Goal: Answer question/provide support: Share knowledge or assist other users

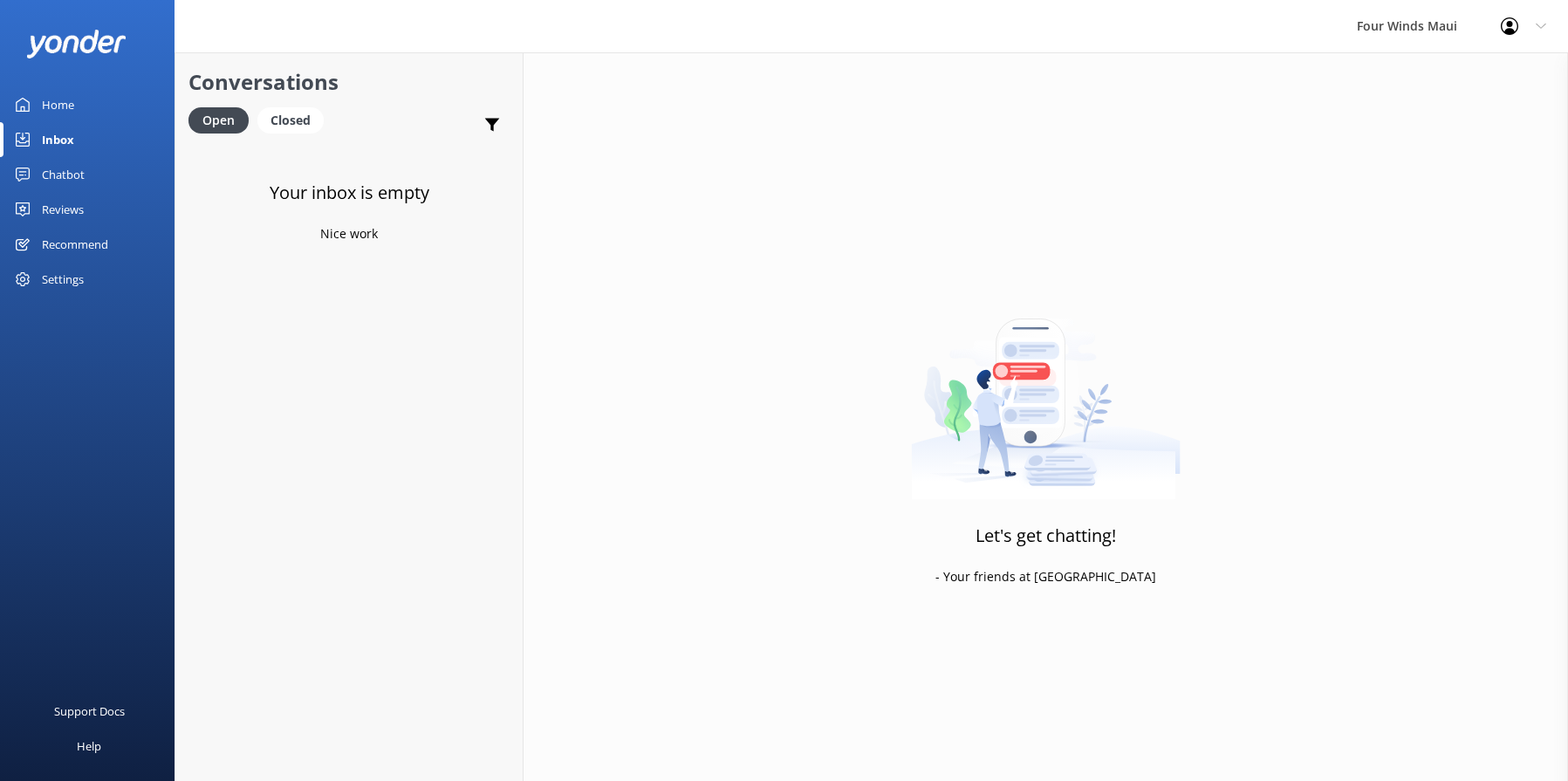
drag, startPoint x: 0, startPoint y: 0, endPoint x: 58, endPoint y: 100, distance: 115.6
click at [58, 100] on div "Home" at bounding box center [57, 104] width 33 height 35
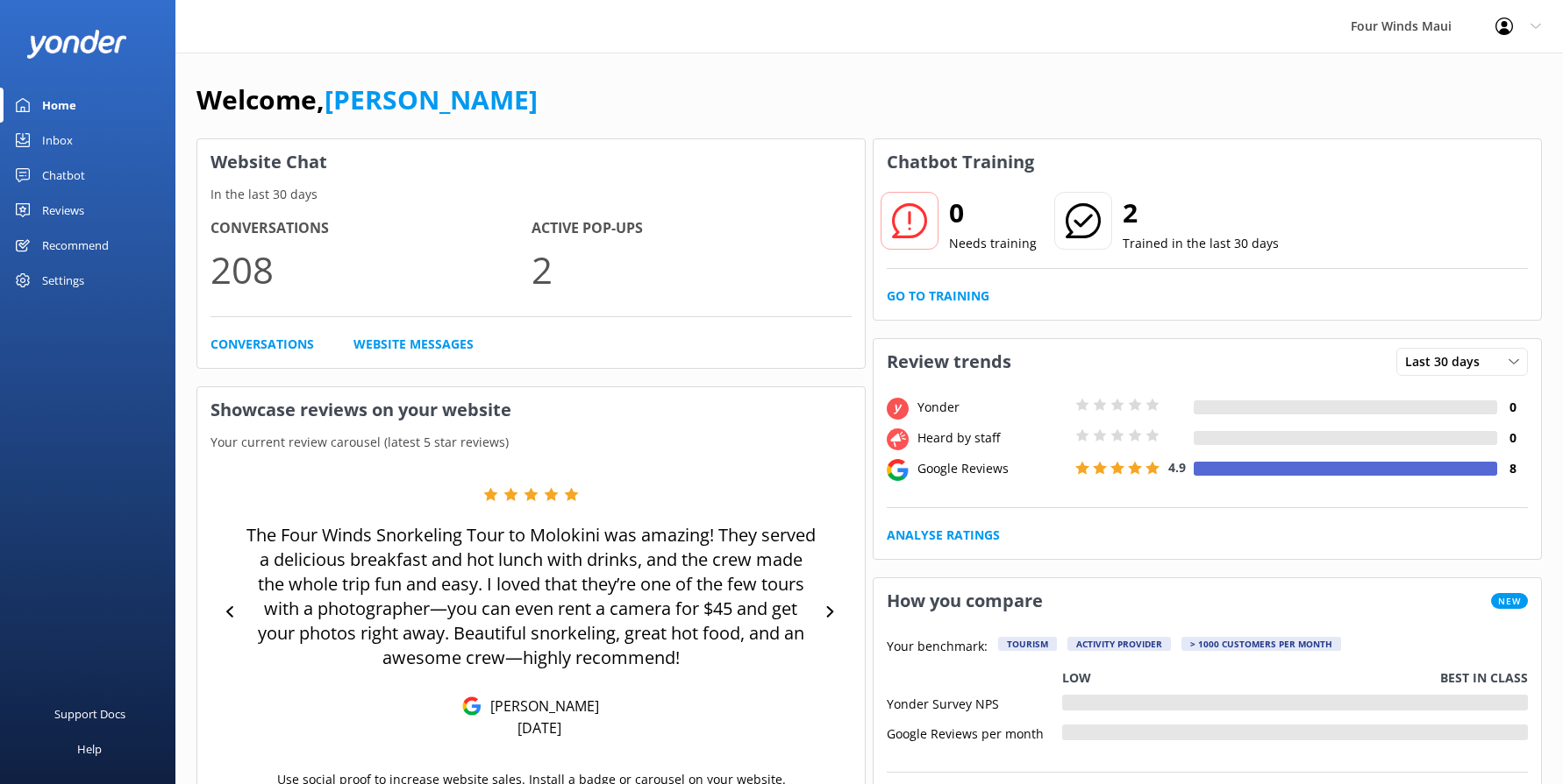
click at [86, 183] on link "Chatbot" at bounding box center [88, 175] width 175 height 35
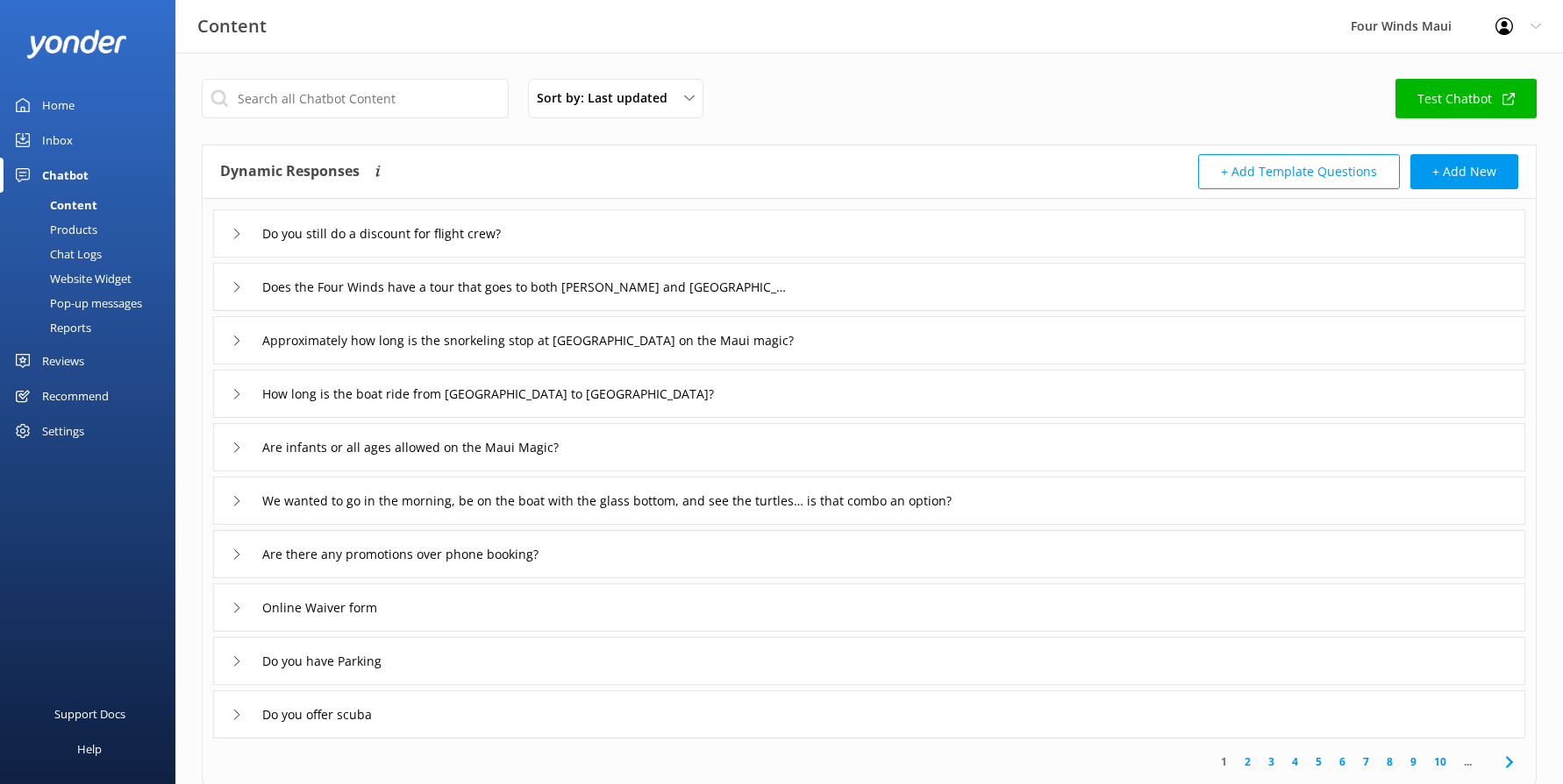
click at [99, 297] on div "Pop-up messages" at bounding box center [77, 302] width 131 height 25
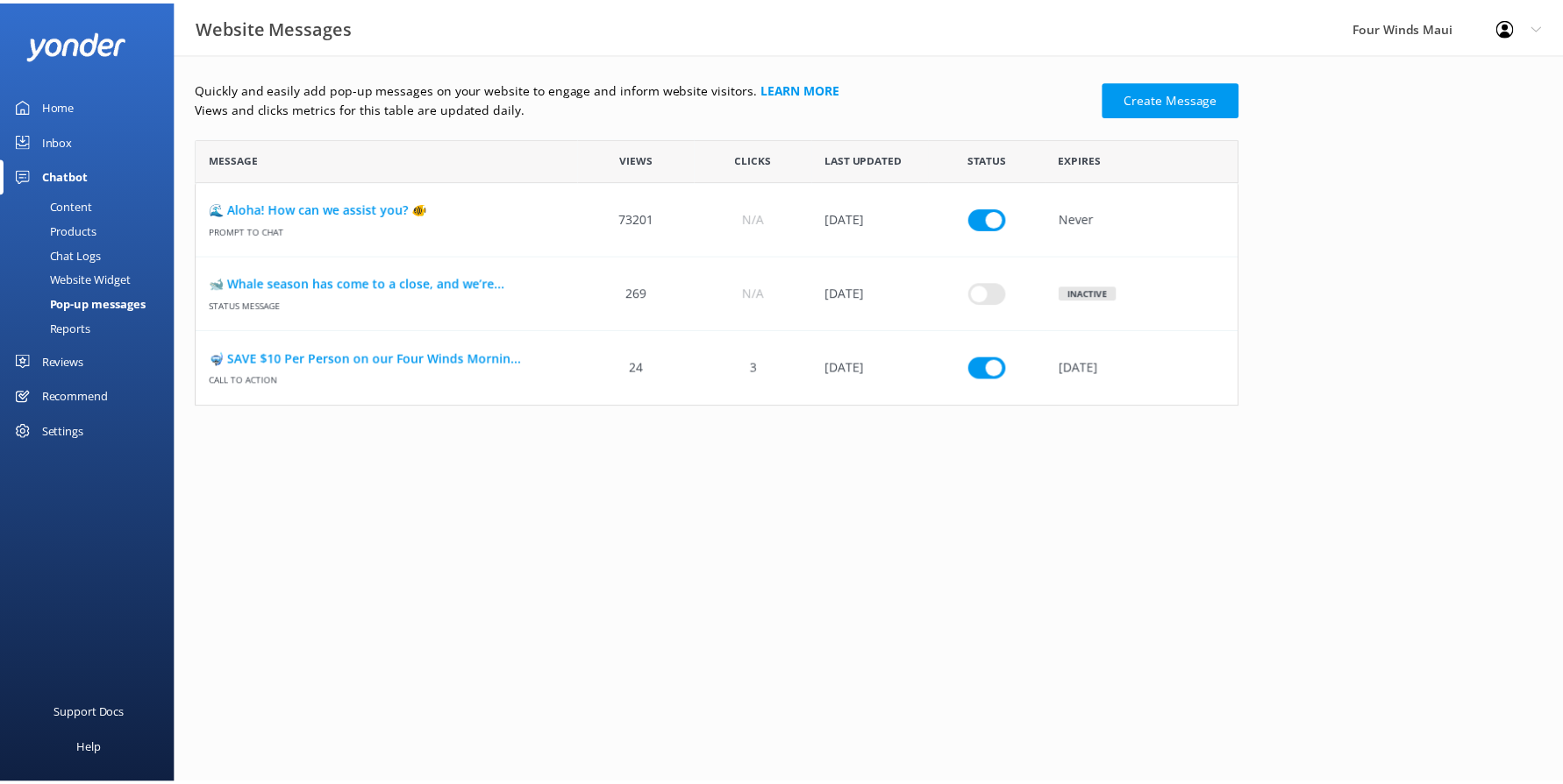
scroll to position [255, 1039]
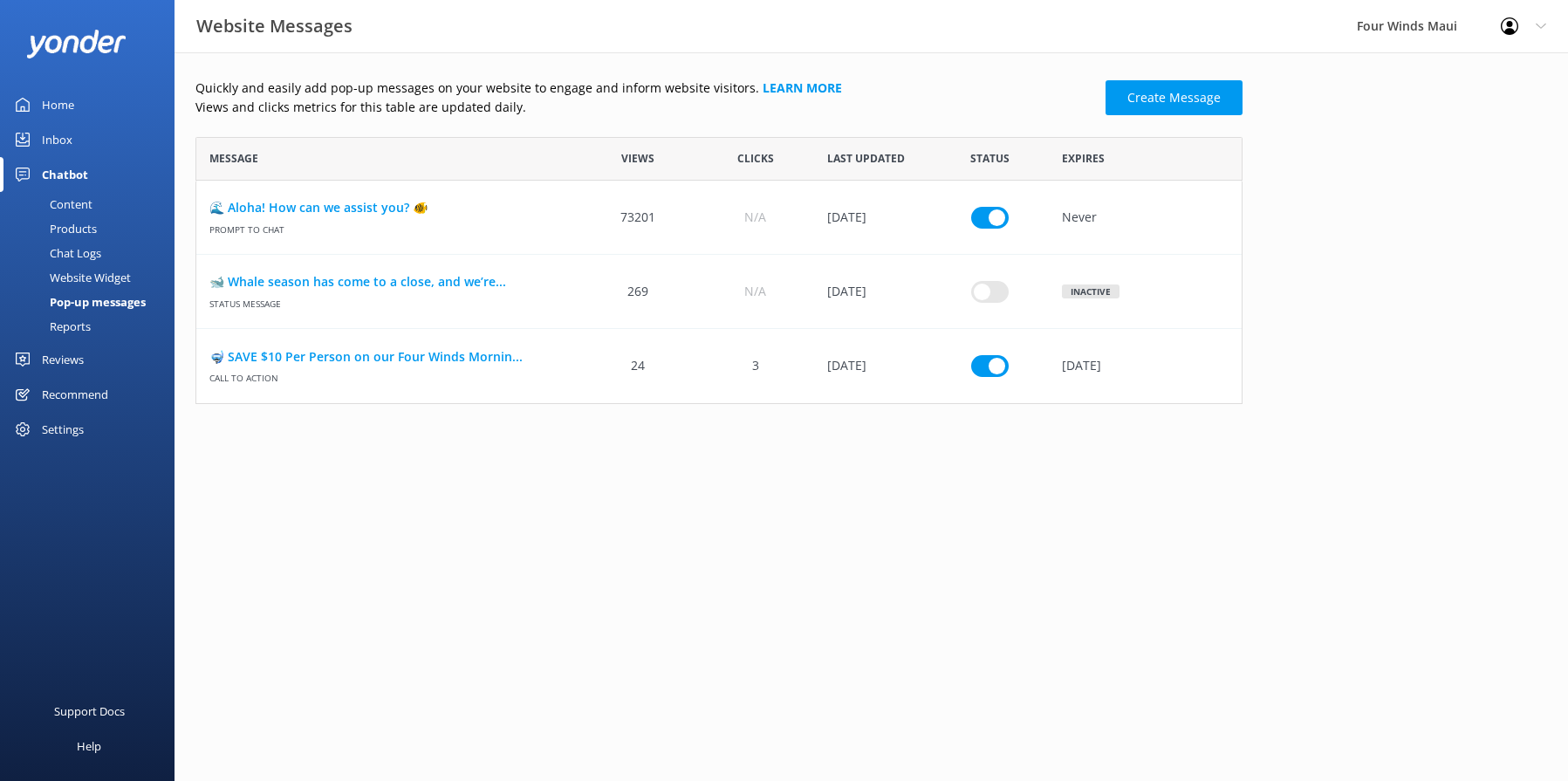
click at [86, 321] on div "Reports" at bounding box center [51, 326] width 80 height 25
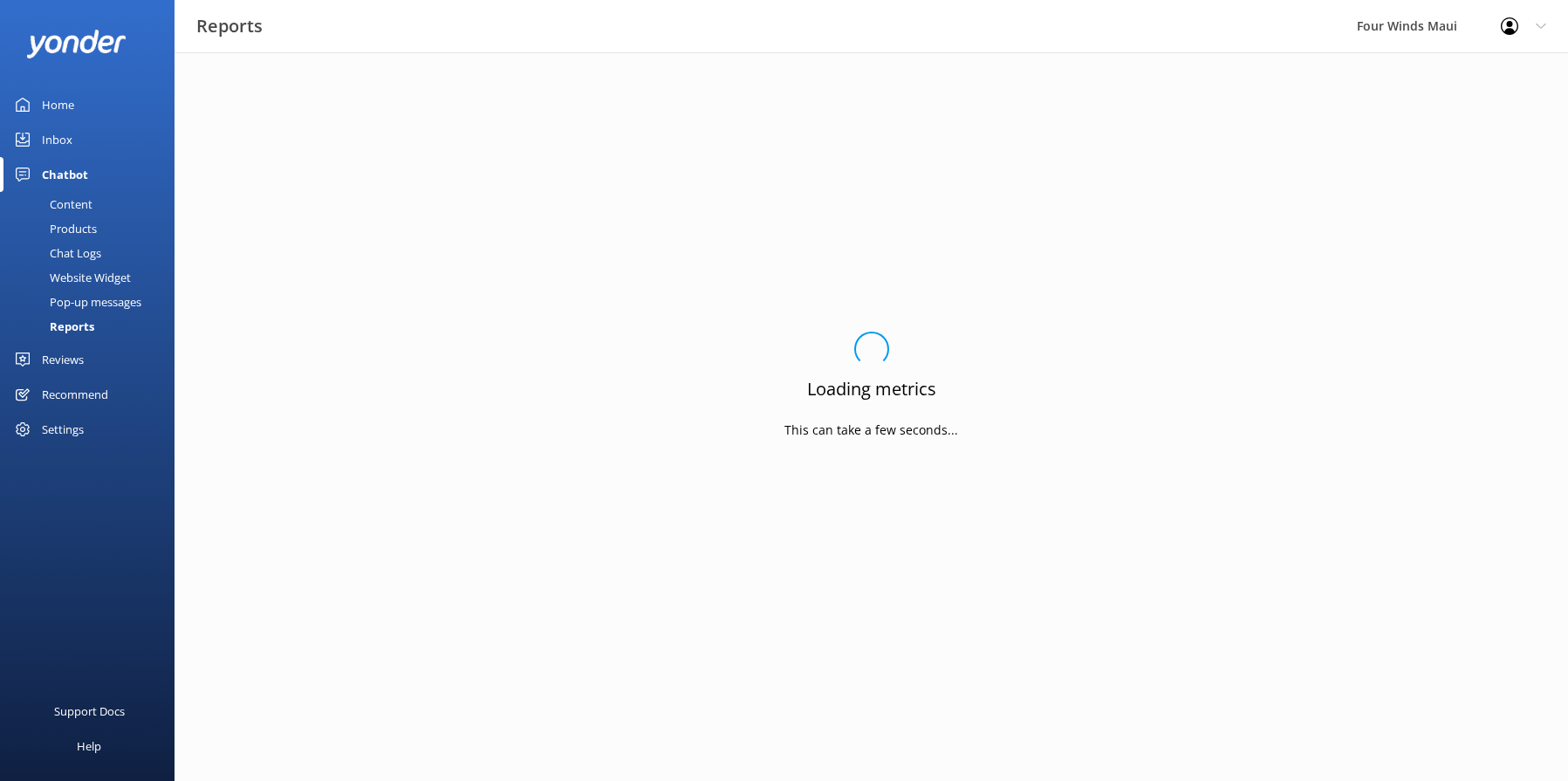
click at [62, 263] on div "Chat Logs" at bounding box center [56, 253] width 91 height 25
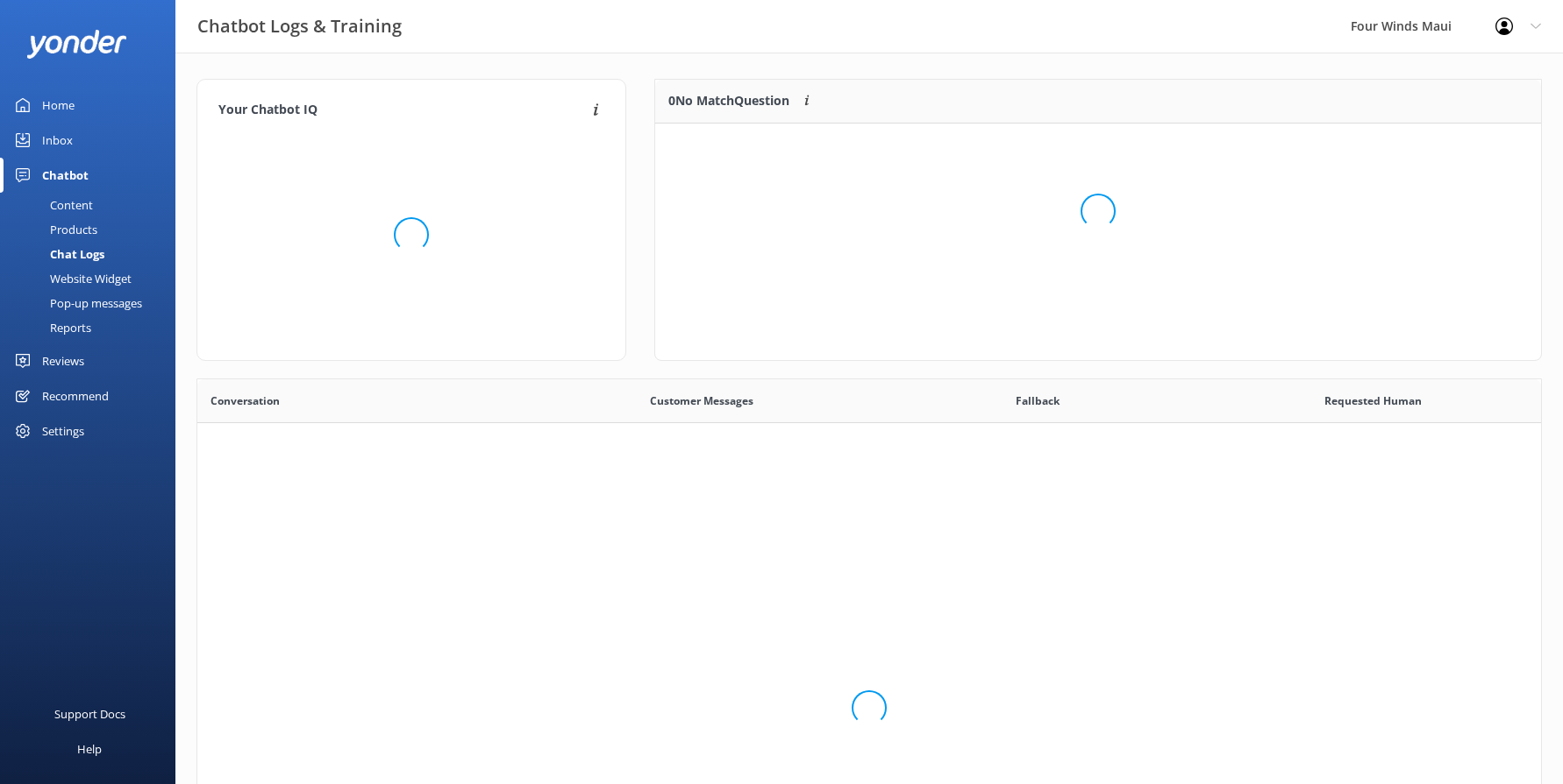
scroll to position [601, 1330]
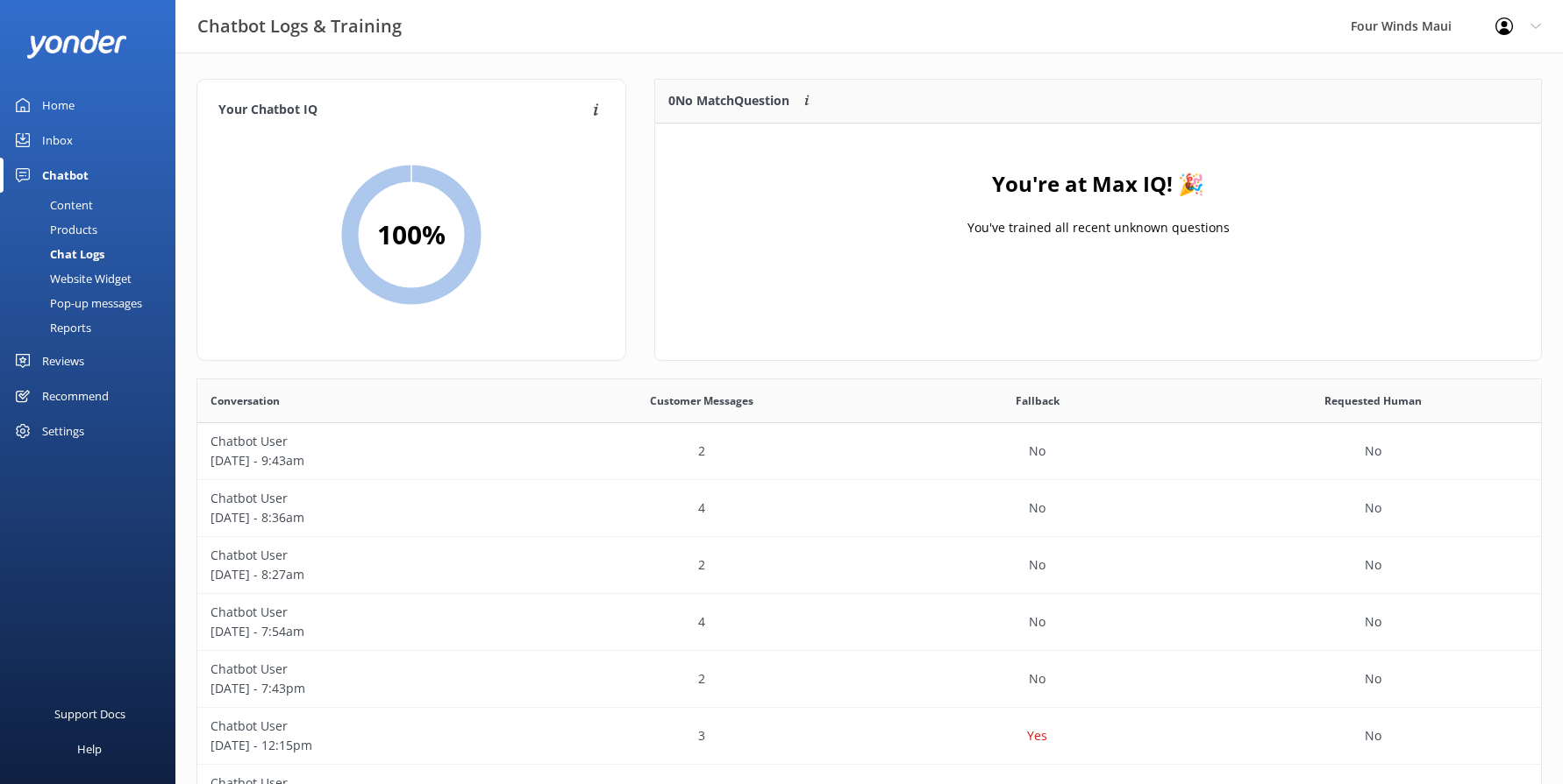
click at [78, 202] on div "Content" at bounding box center [52, 205] width 83 height 25
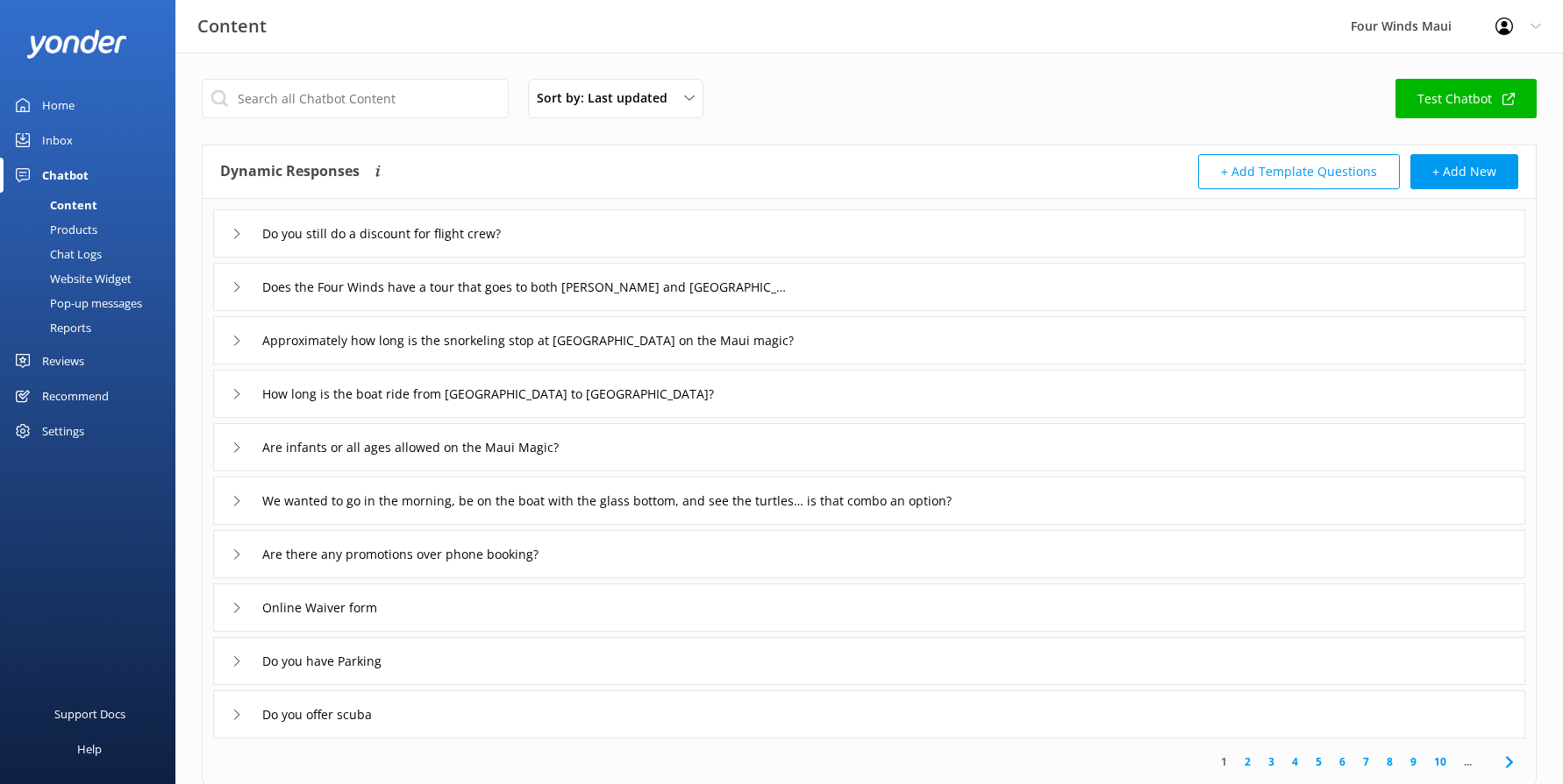
click at [225, 441] on div "Are infants or all ages allowed on the Maui Magic?" at bounding box center [869, 447] width 1312 height 48
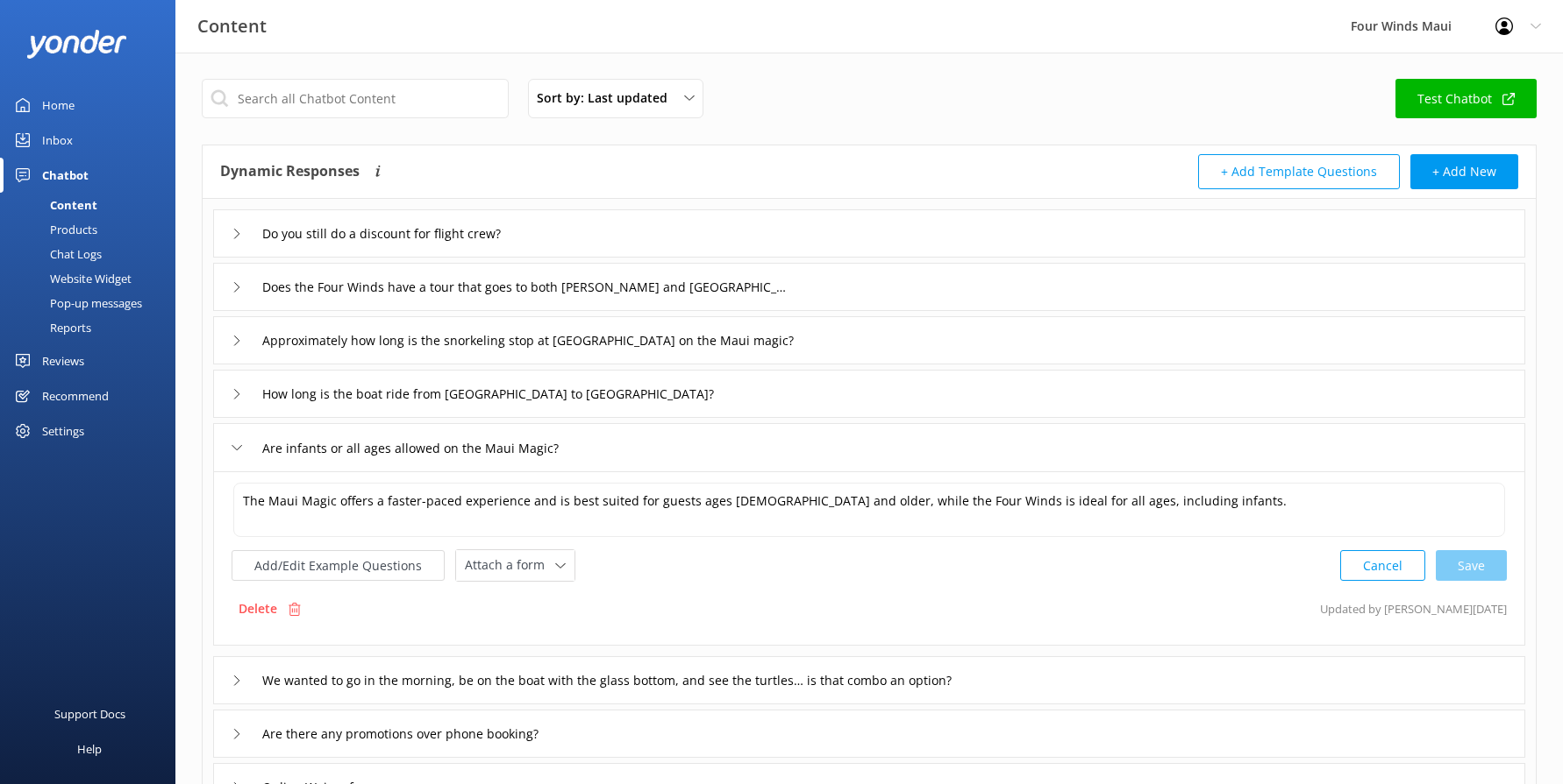
click at [237, 389] on icon at bounding box center [237, 394] width 11 height 11
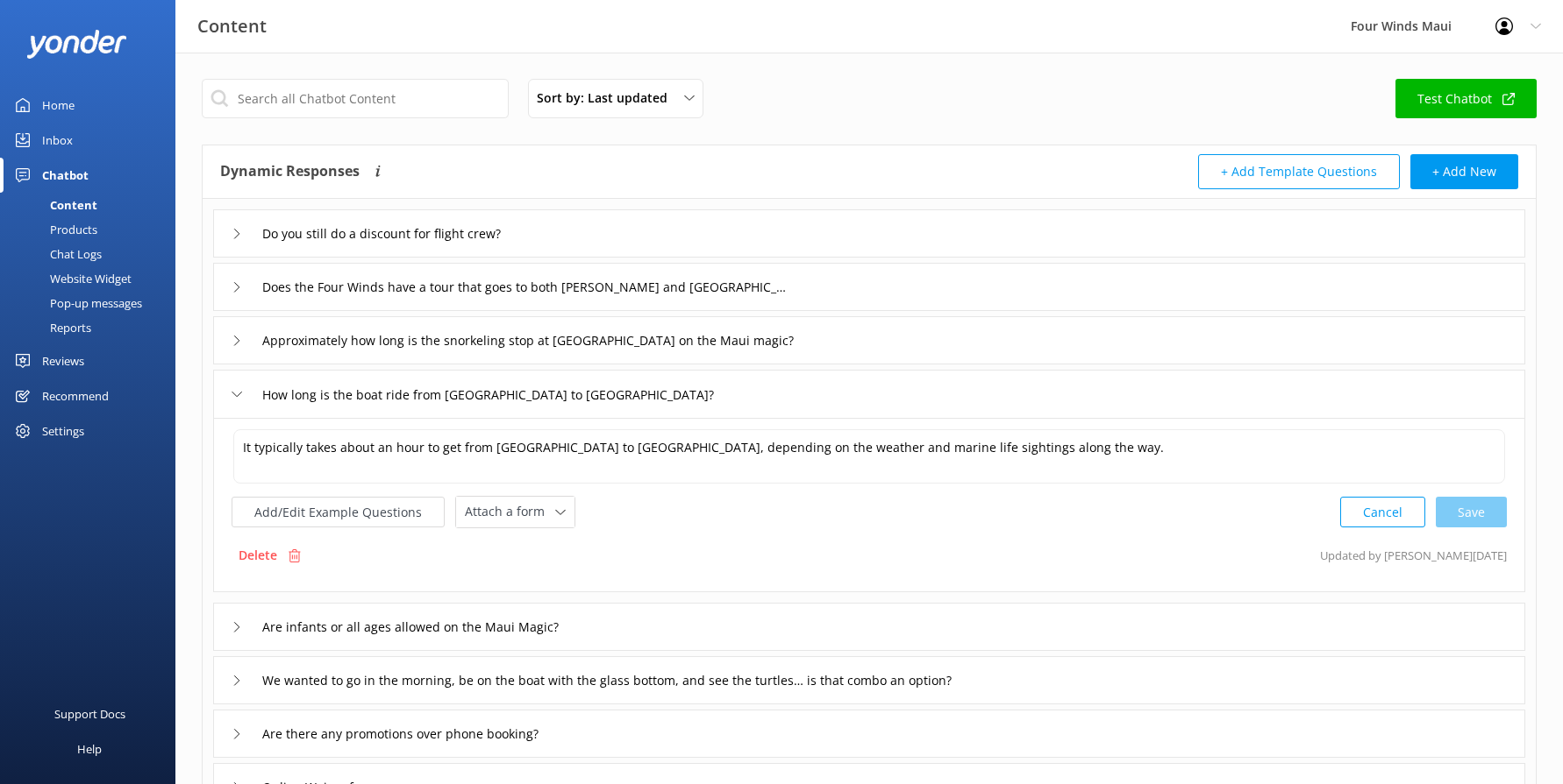
click at [239, 287] on use at bounding box center [236, 288] width 5 height 10
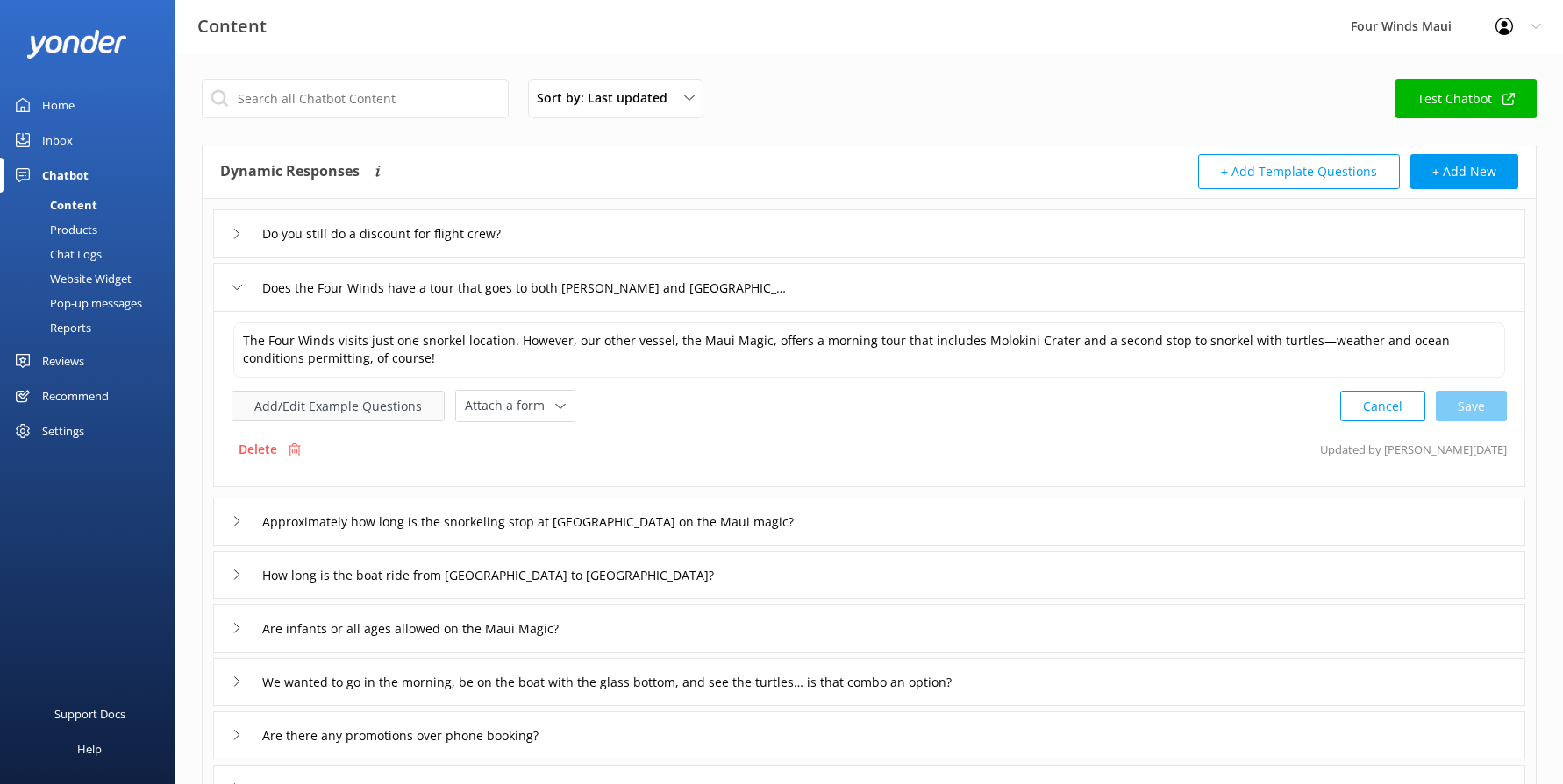
click at [386, 412] on button "Add/Edit Example Questions" at bounding box center [338, 406] width 213 height 31
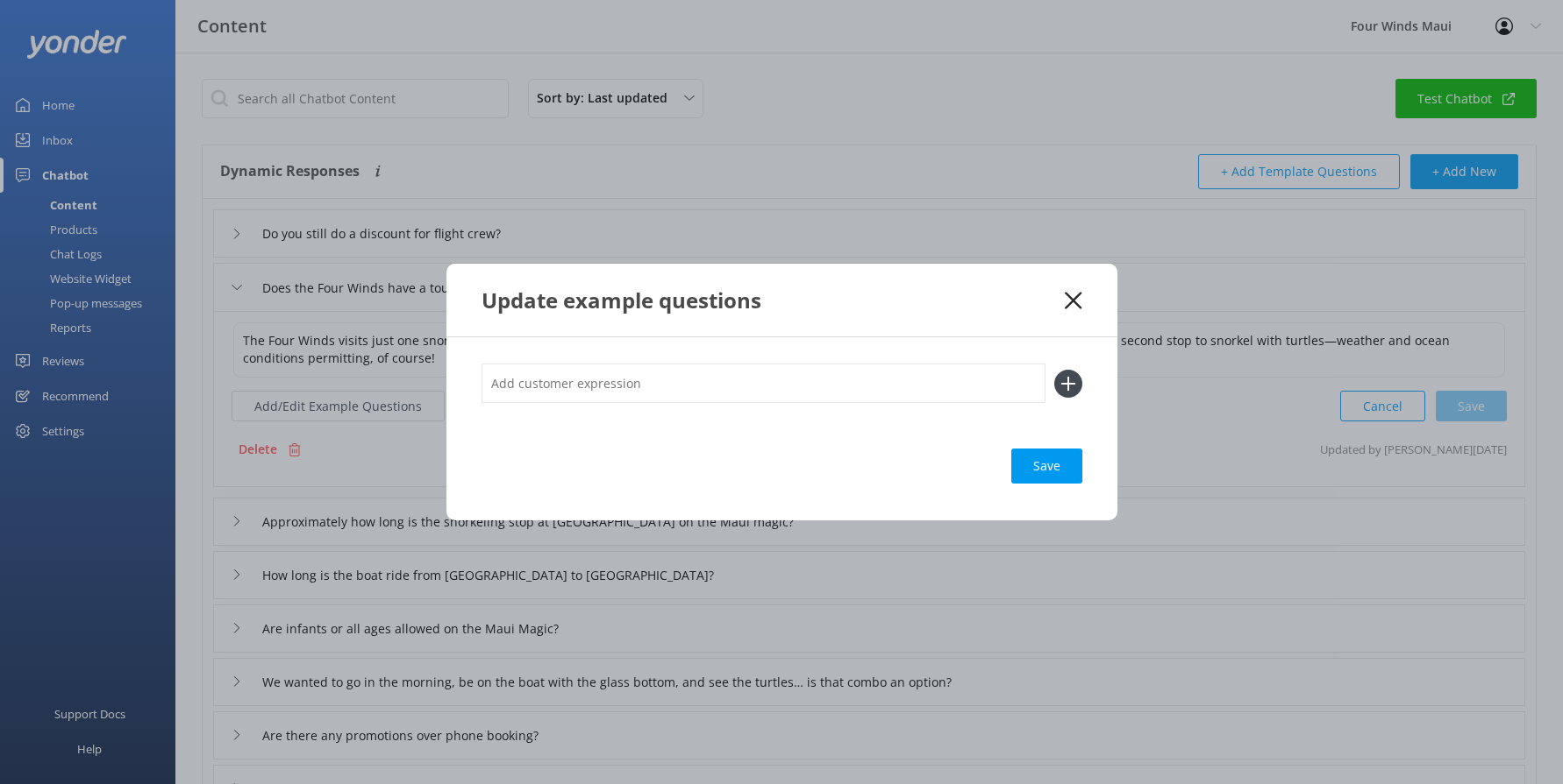
click at [1071, 297] on icon at bounding box center [1072, 300] width 17 height 18
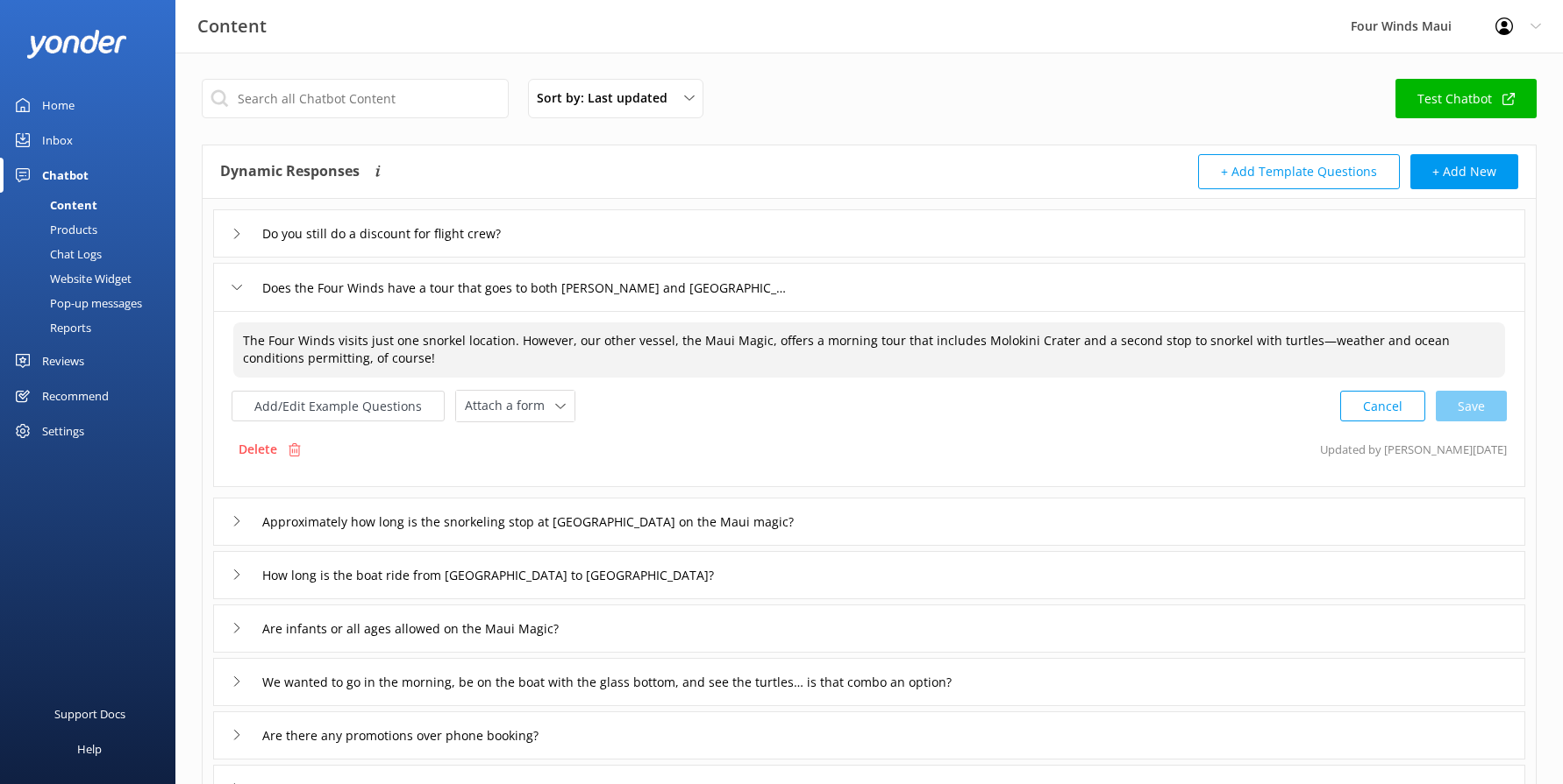
click at [468, 361] on textarea "The Four Winds visits just one snorkel location. However, our other vessel, the…" at bounding box center [868, 349] width 1271 height 55
click at [593, 375] on textarea "The Four Winds visits just one snorkel location. However, our other vessel, the…" at bounding box center [868, 349] width 1271 height 55
type textarea "The Four Winds visits just one snorkel location. However, our other vessel, the…"
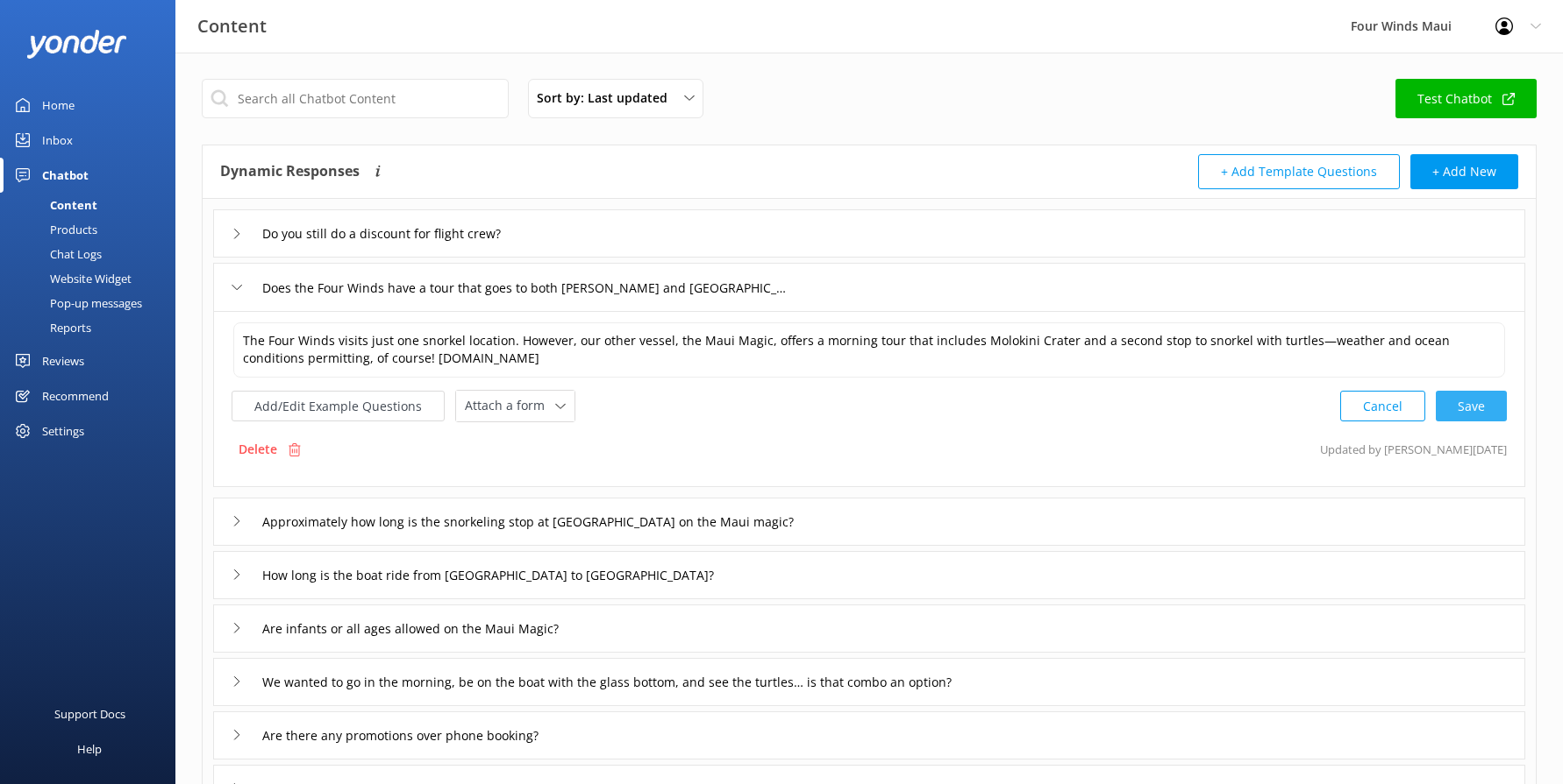
drag, startPoint x: 1485, startPoint y: 432, endPoint x: 1485, endPoint y: 421, distance: 11.0
click at [1485, 426] on div "The Four Winds visits just one snorkel location. However, our other vessel, the…" at bounding box center [869, 399] width 1312 height 176
click at [1486, 421] on div "Cancel Loading.." at bounding box center [1424, 404] width 165 height 33
click at [233, 513] on div "Approximately how long is the snorkeling stop at [GEOGRAPHIC_DATA] on the Maui …" at bounding box center [509, 519] width 555 height 29
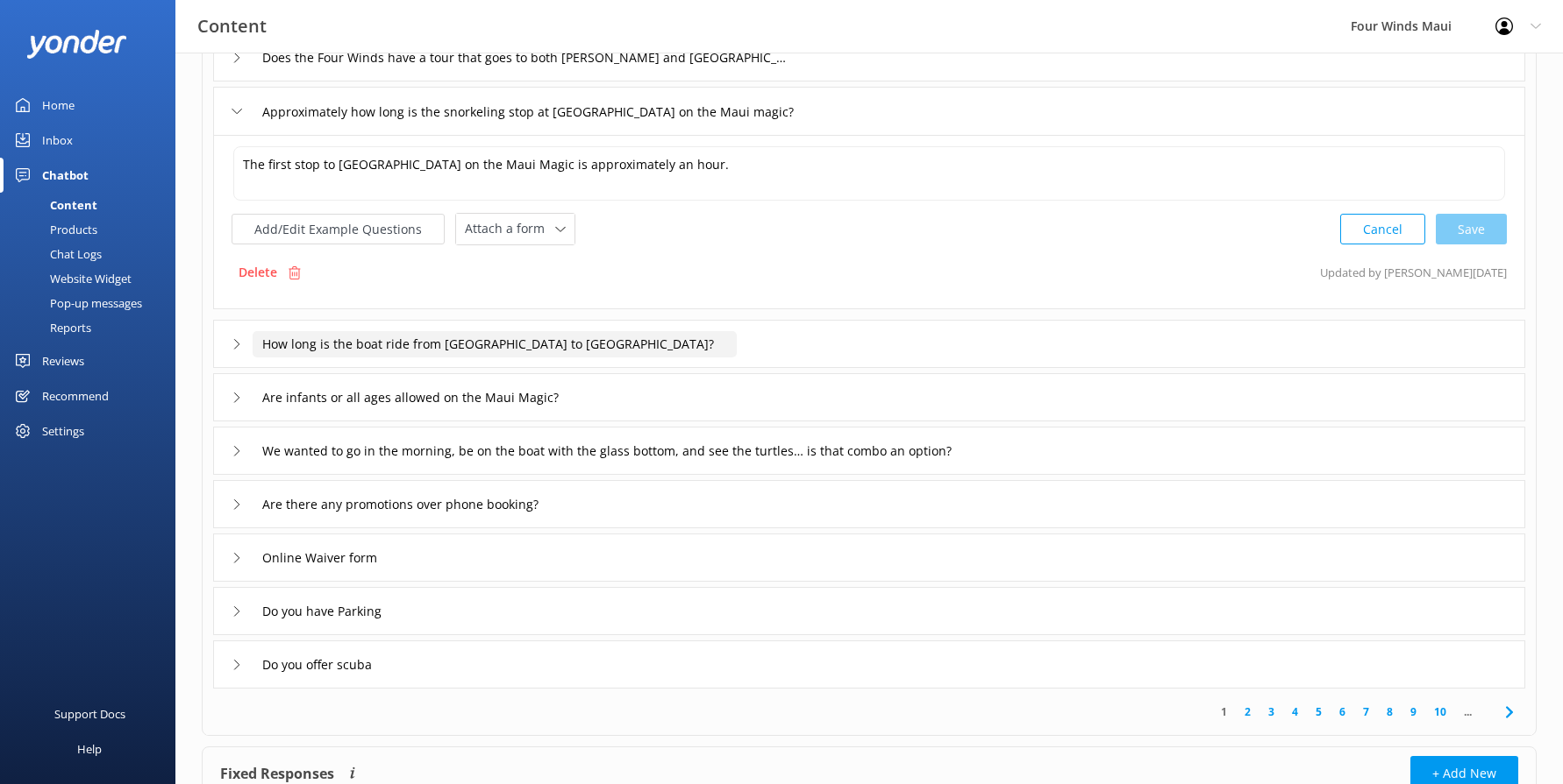
scroll to position [263, 0]
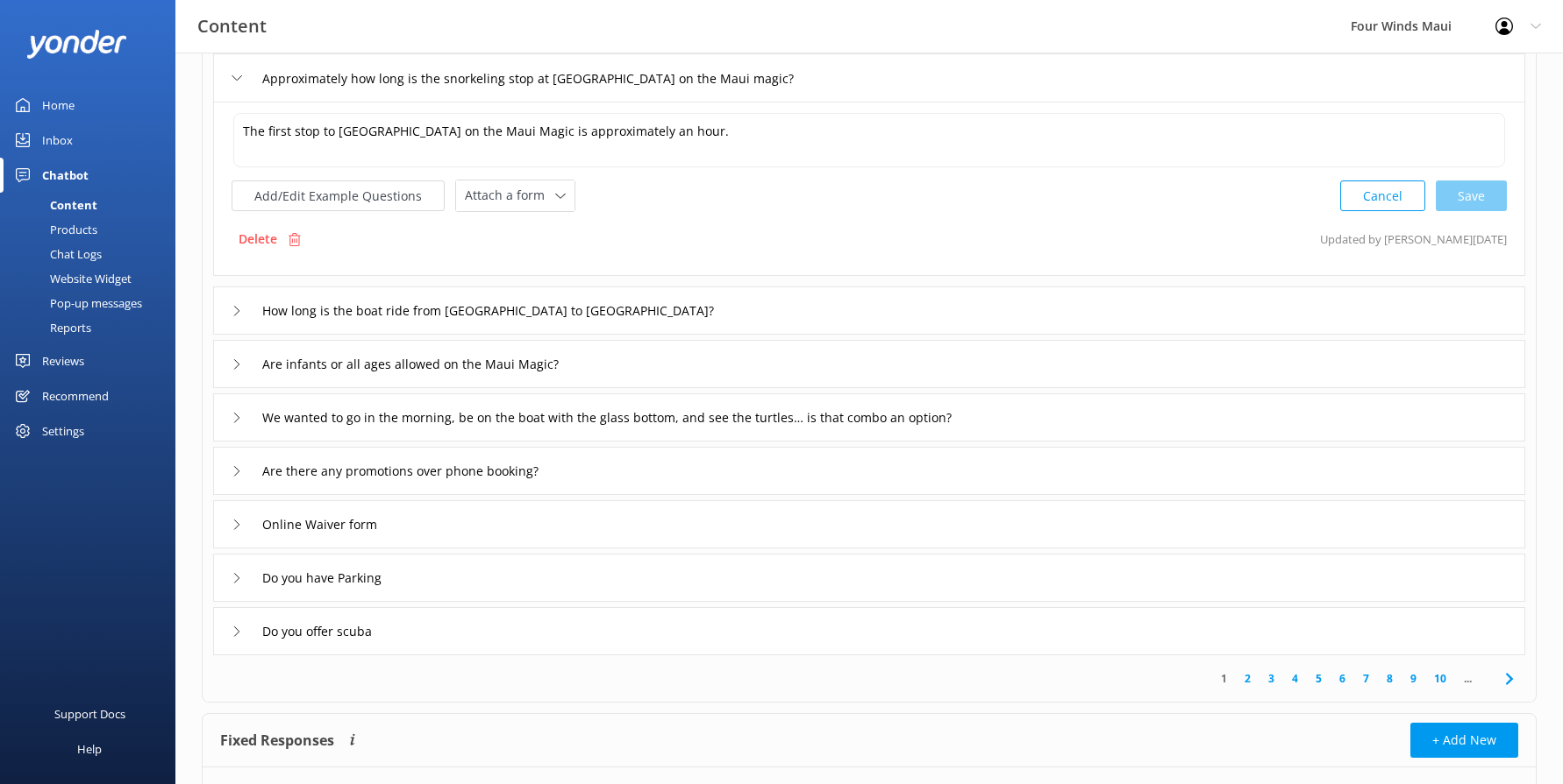
click at [231, 415] on div "We wanted to go in the morning, be on the boat with the glass bottom, and see t…" at bounding box center [869, 417] width 1312 height 48
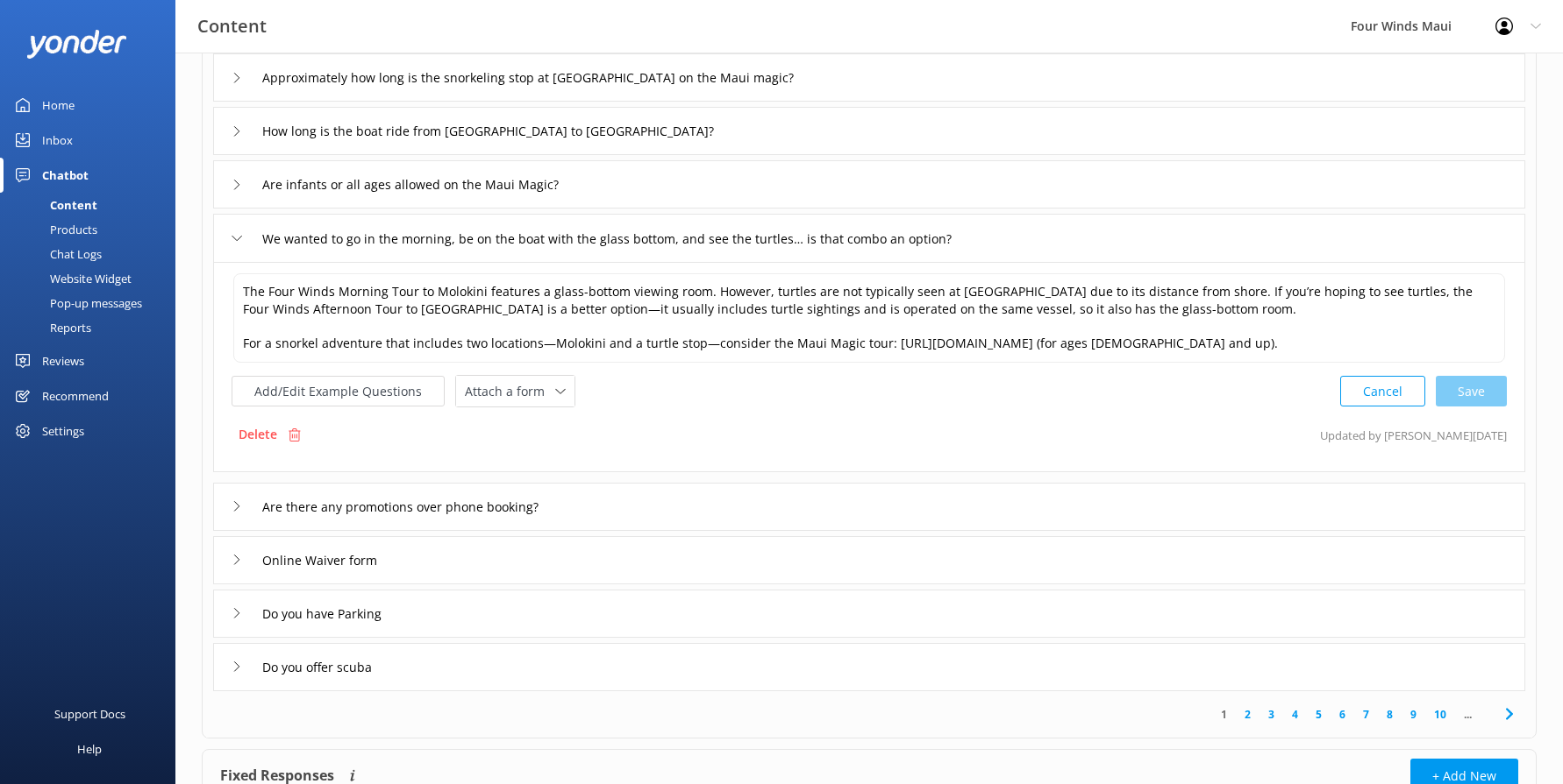
click at [245, 508] on div "Are there any promotions over phone booking?" at bounding box center [396, 506] width 330 height 29
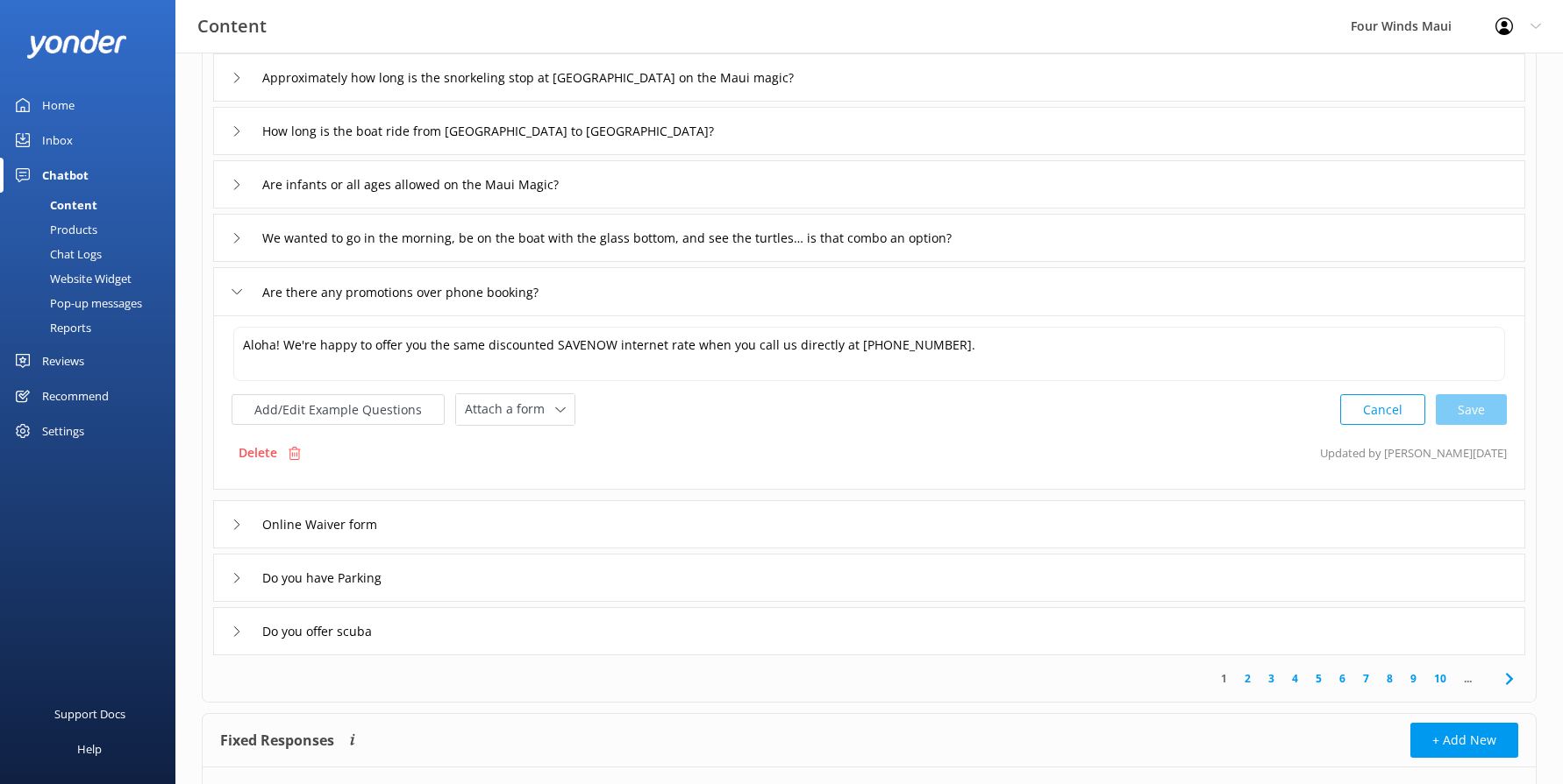
click at [239, 519] on icon at bounding box center [237, 524] width 11 height 11
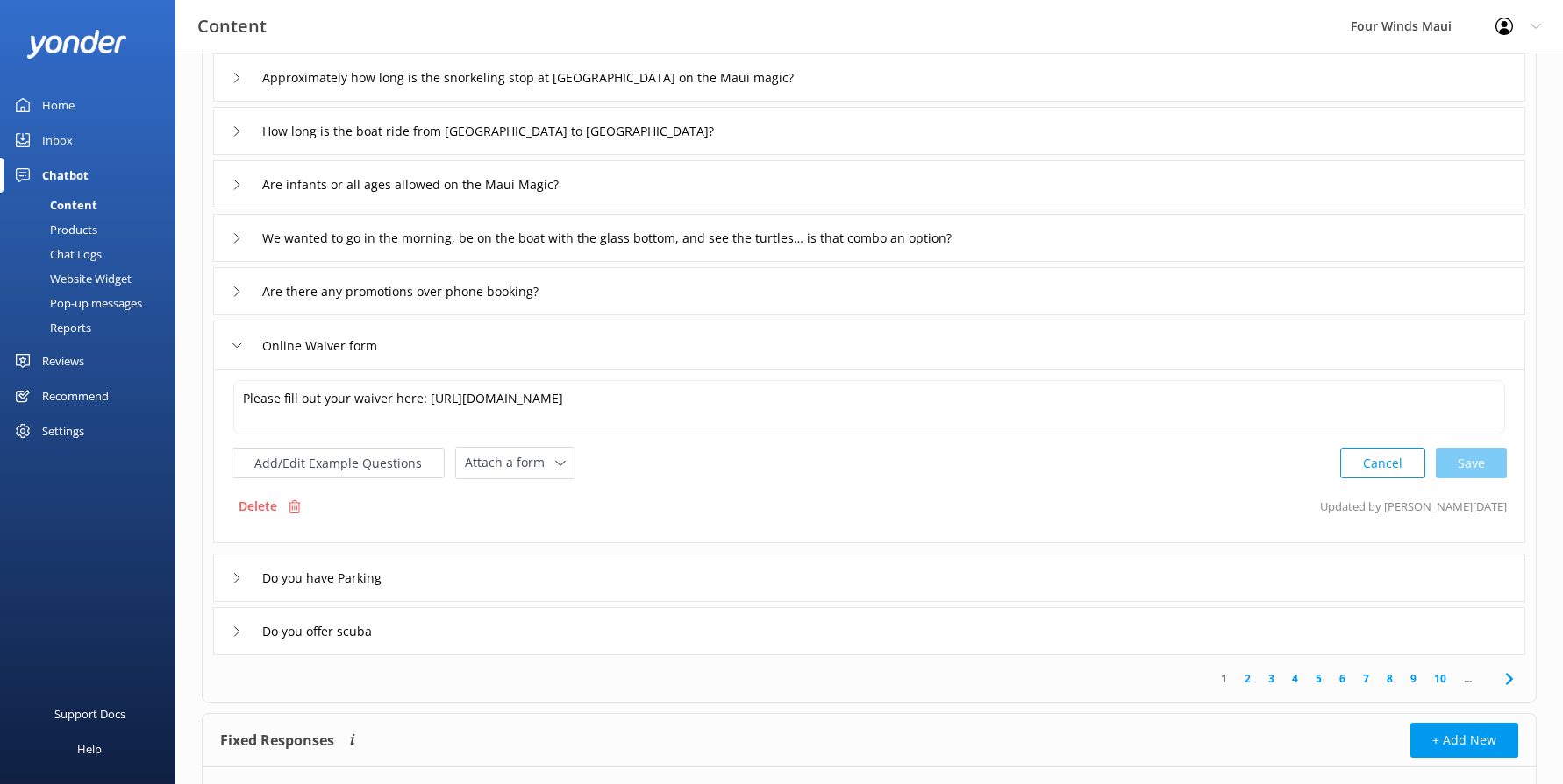
click at [227, 586] on div "Do you have Parking" at bounding box center [869, 578] width 1312 height 48
